Goal: Complete application form

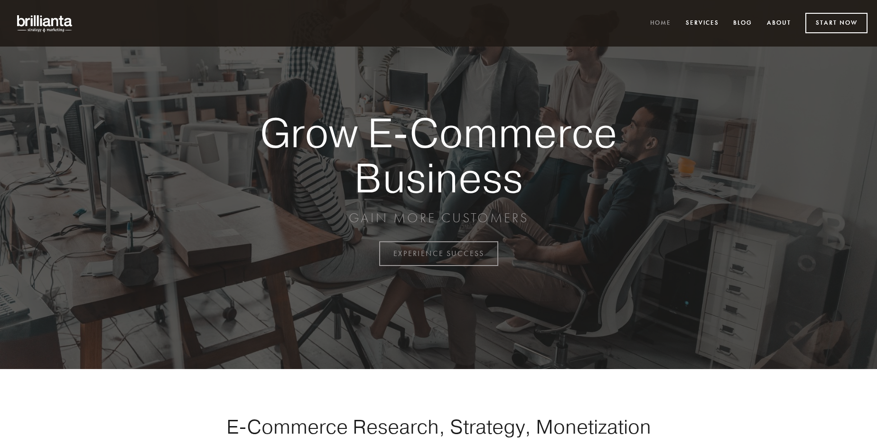
scroll to position [2488, 0]
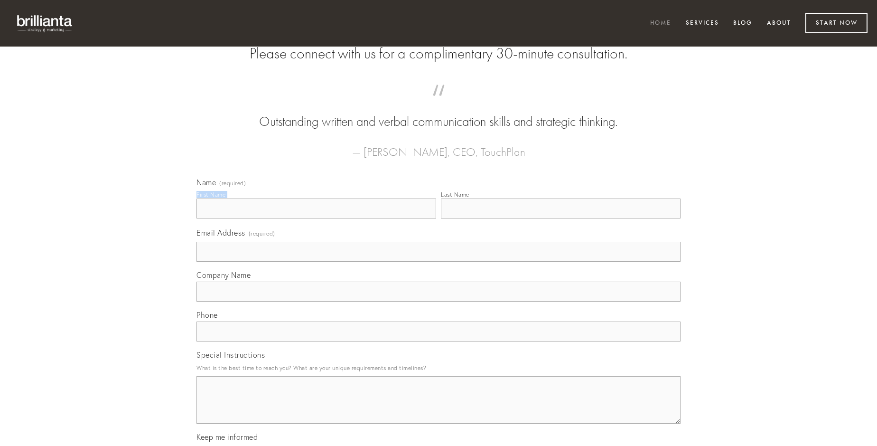
type input "[PERSON_NAME]"
click at [560, 218] on input "Last Name" at bounding box center [561, 208] width 240 height 20
type input "[PERSON_NAME]"
click at [438, 261] on input "Email Address (required)" at bounding box center [438, 252] width 484 height 20
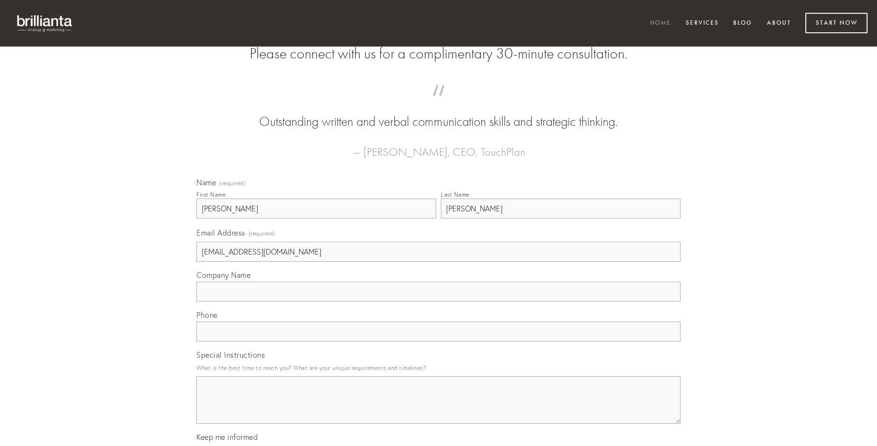
type input "[EMAIL_ADDRESS][DOMAIN_NAME]"
click at [438, 301] on input "Company Name" at bounding box center [438, 291] width 484 height 20
type input "addo"
click at [438, 341] on input "text" at bounding box center [438, 331] width 484 height 20
click at [438, 408] on textarea "Special Instructions" at bounding box center [438, 399] width 484 height 47
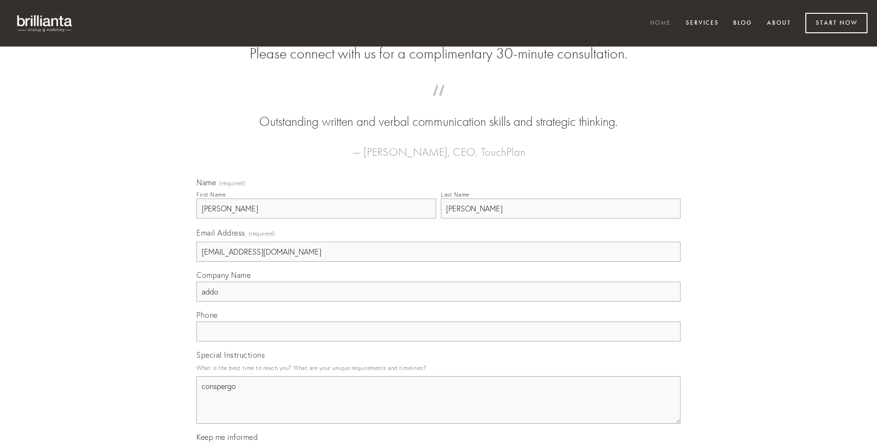
type textarea "conspergo"
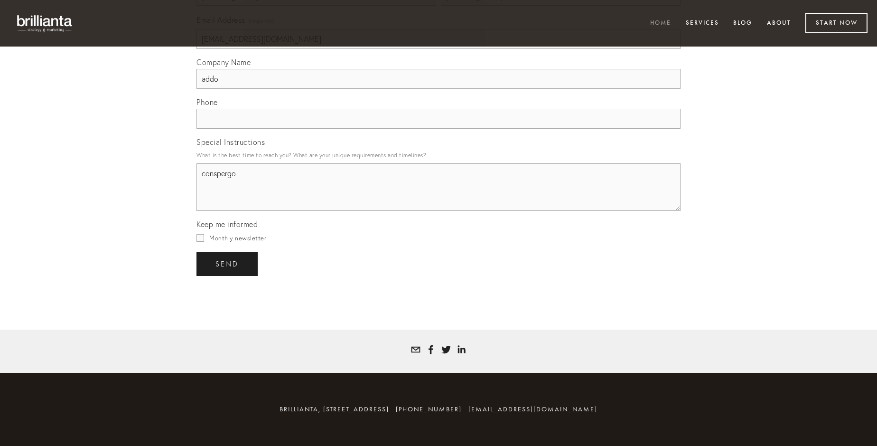
click at [228, 263] on span "send" at bounding box center [226, 264] width 23 height 9
